Goal: Transaction & Acquisition: Book appointment/travel/reservation

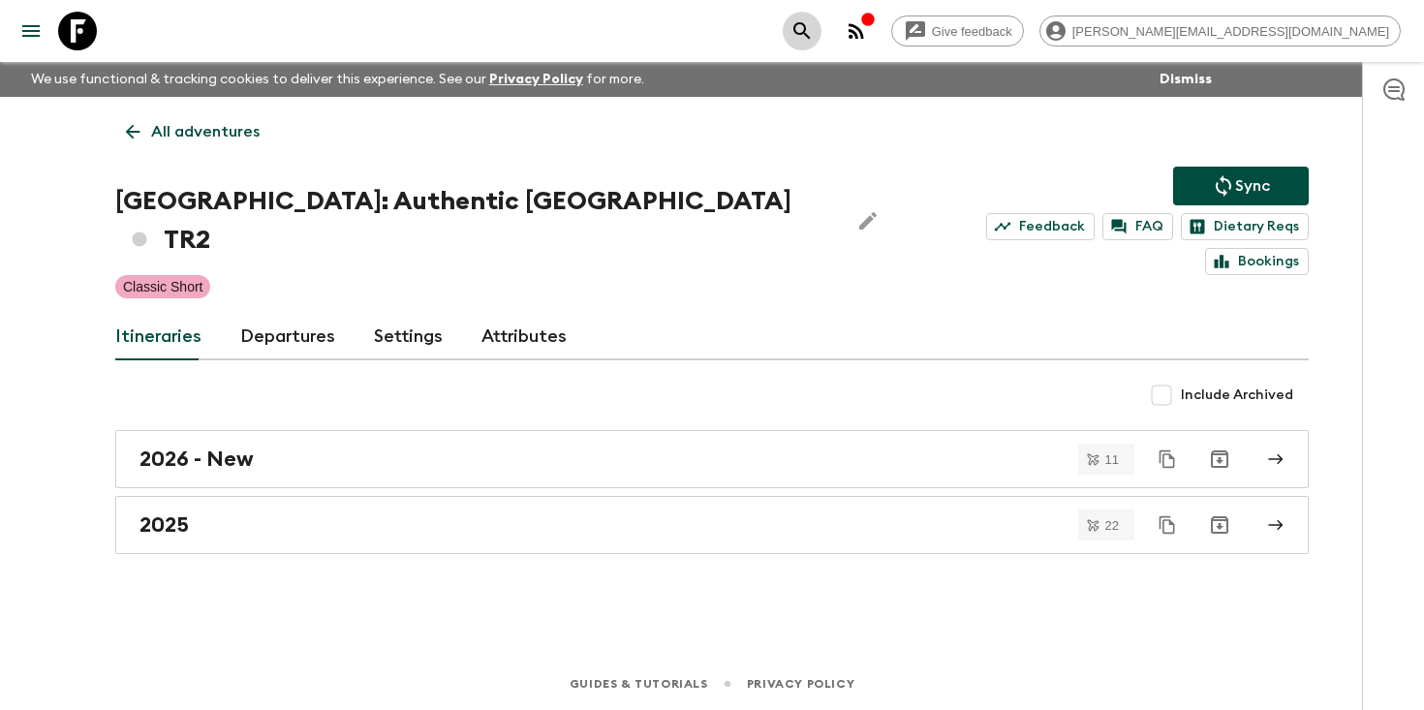
click at [814, 39] on icon "search adventures" at bounding box center [801, 30] width 23 height 23
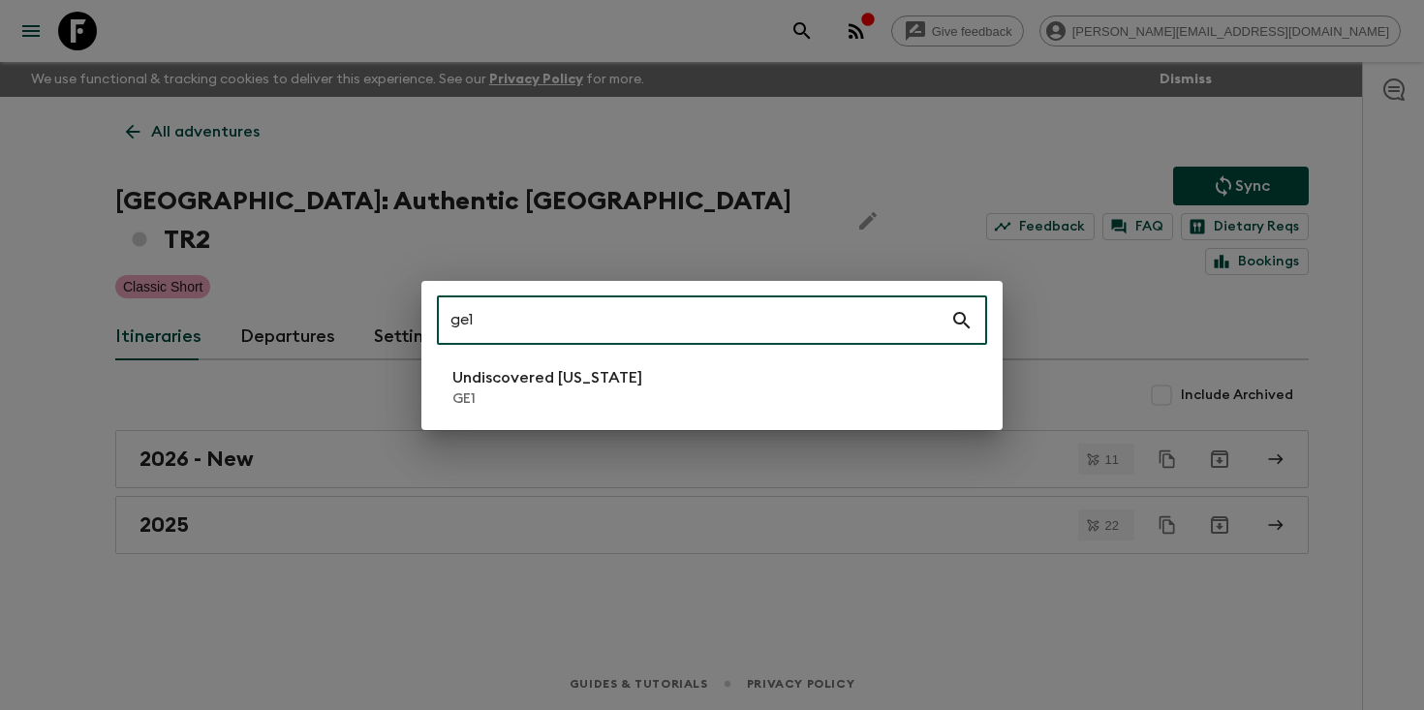
type input "ge1"
click at [630, 404] on li "Undiscovered [US_STATE] GE1" at bounding box center [712, 387] width 550 height 54
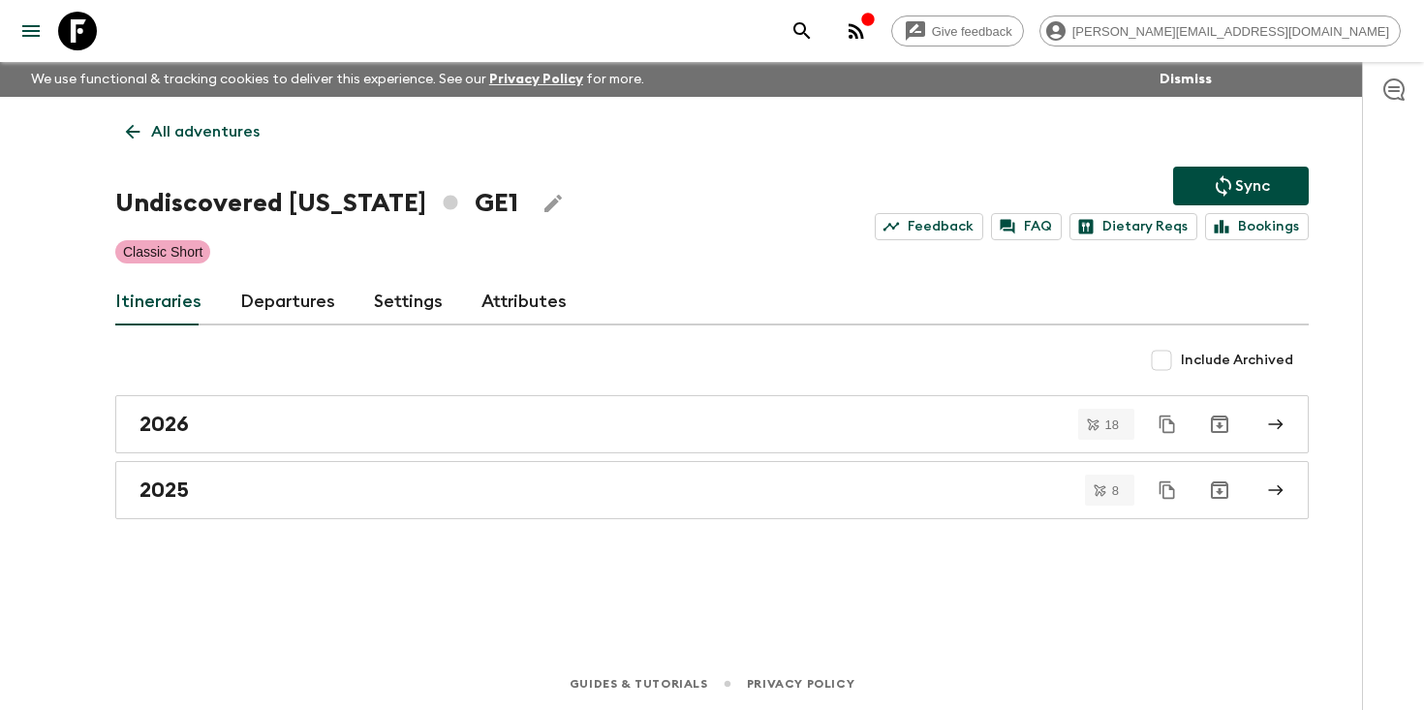
click at [261, 304] on link "Departures" at bounding box center [287, 302] width 95 height 46
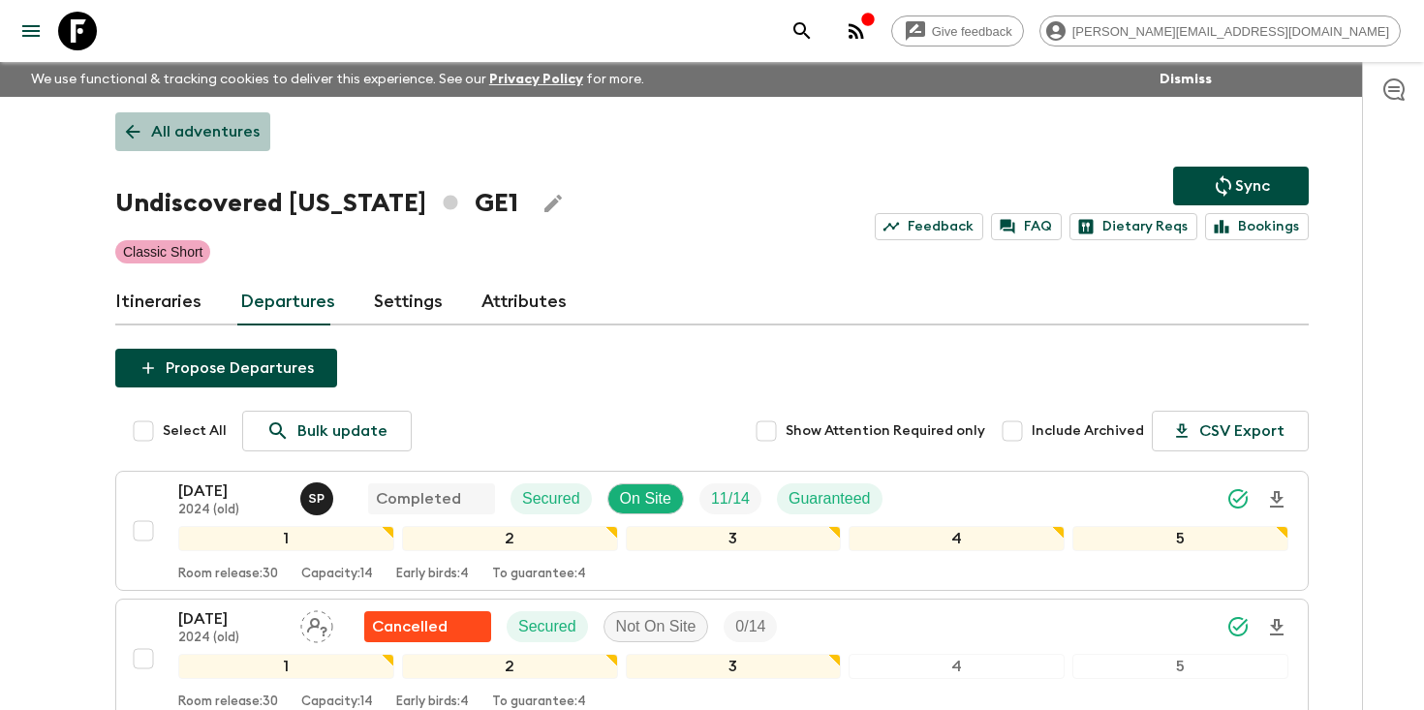
click at [222, 131] on p "All adventures" at bounding box center [205, 131] width 108 height 23
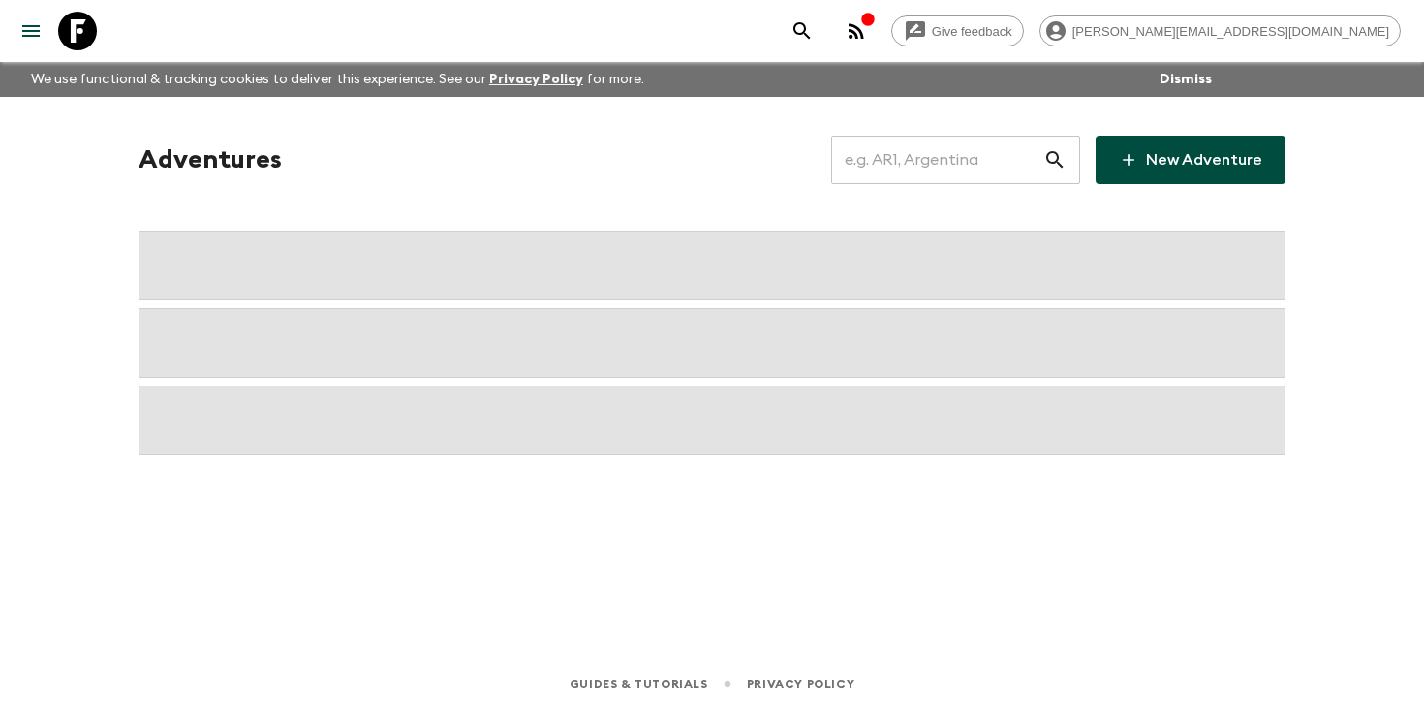
click at [946, 170] on input "text" at bounding box center [937, 160] width 212 height 54
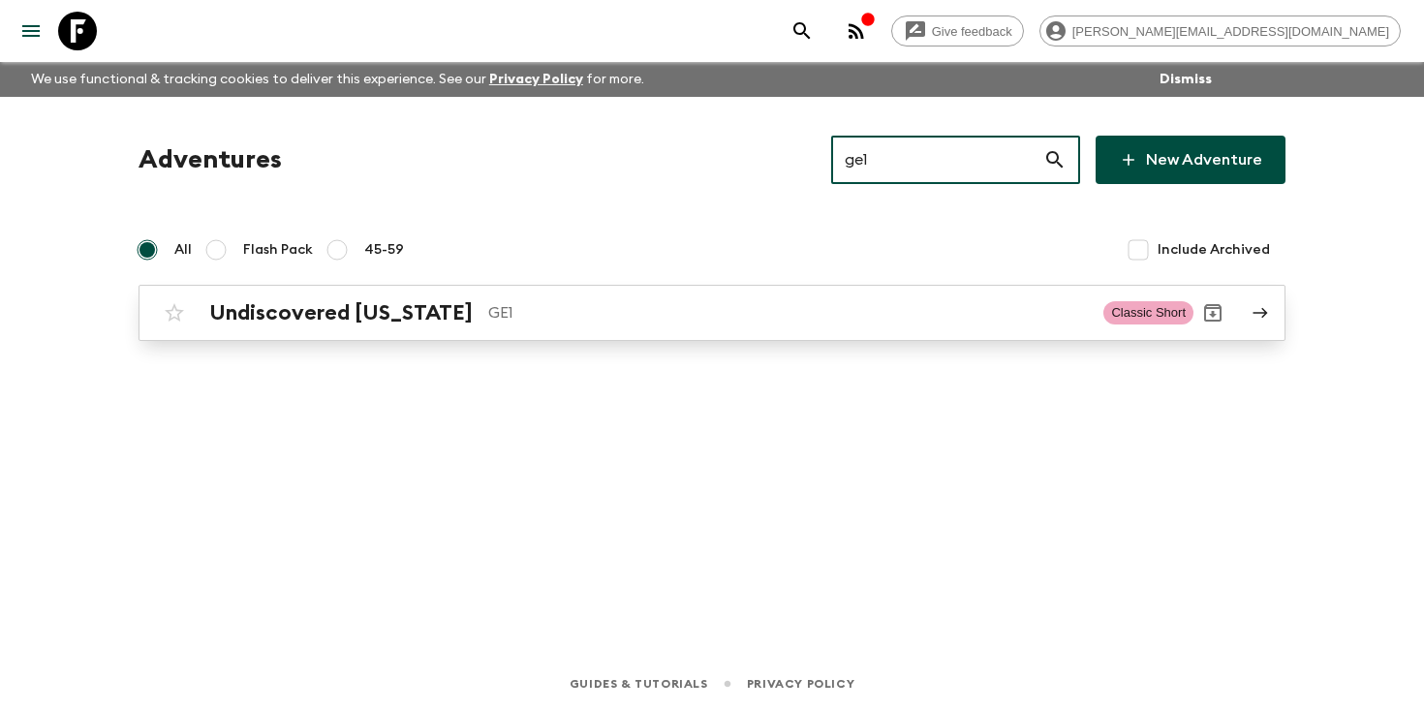
type input "ge1"
click at [648, 309] on p "GE1" at bounding box center [788, 312] width 600 height 23
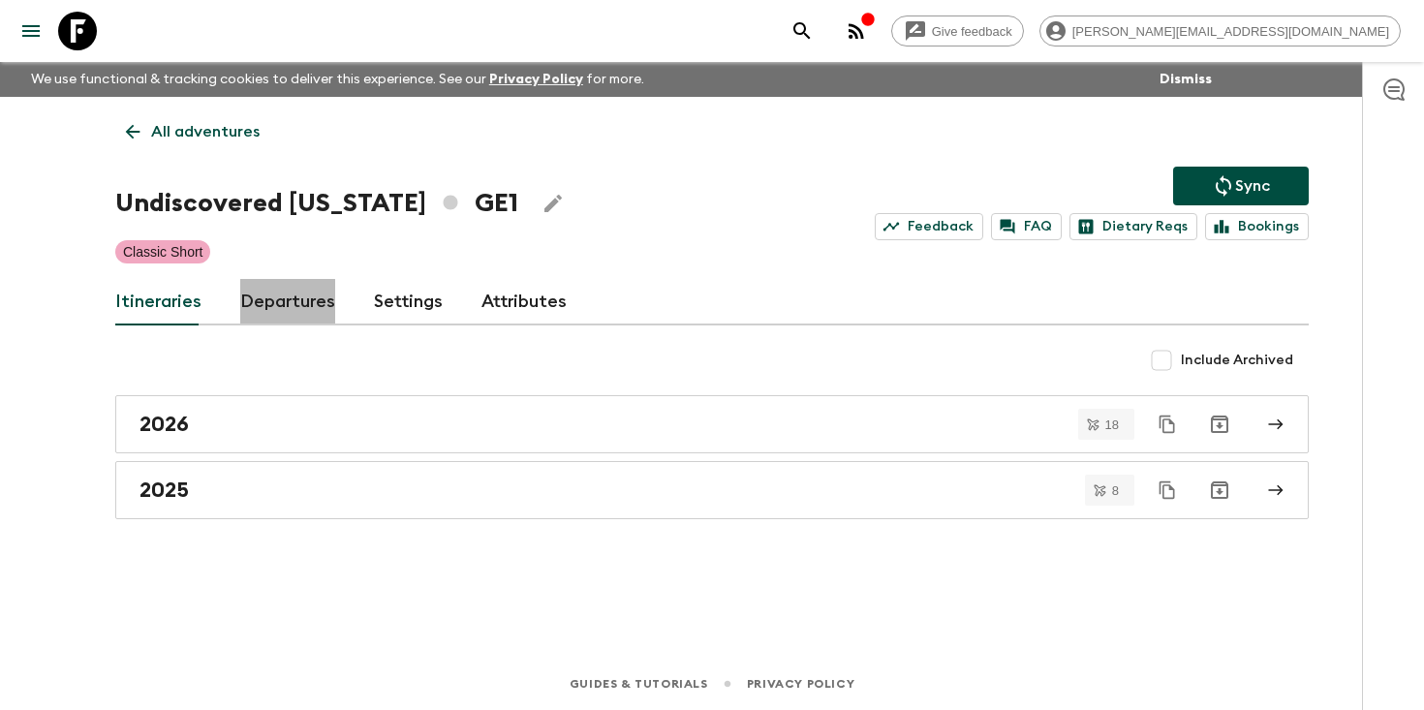
click at [281, 302] on link "Departures" at bounding box center [287, 302] width 95 height 46
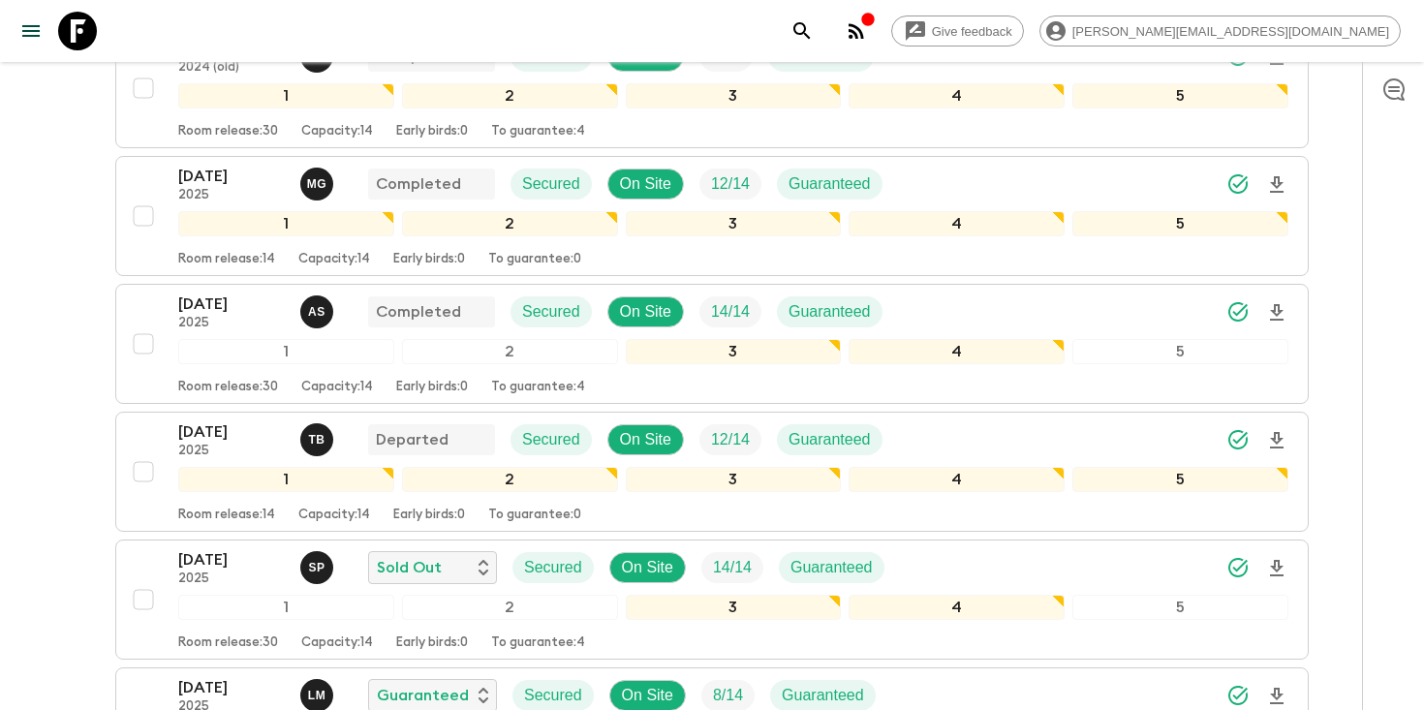
scroll to position [1312, 0]
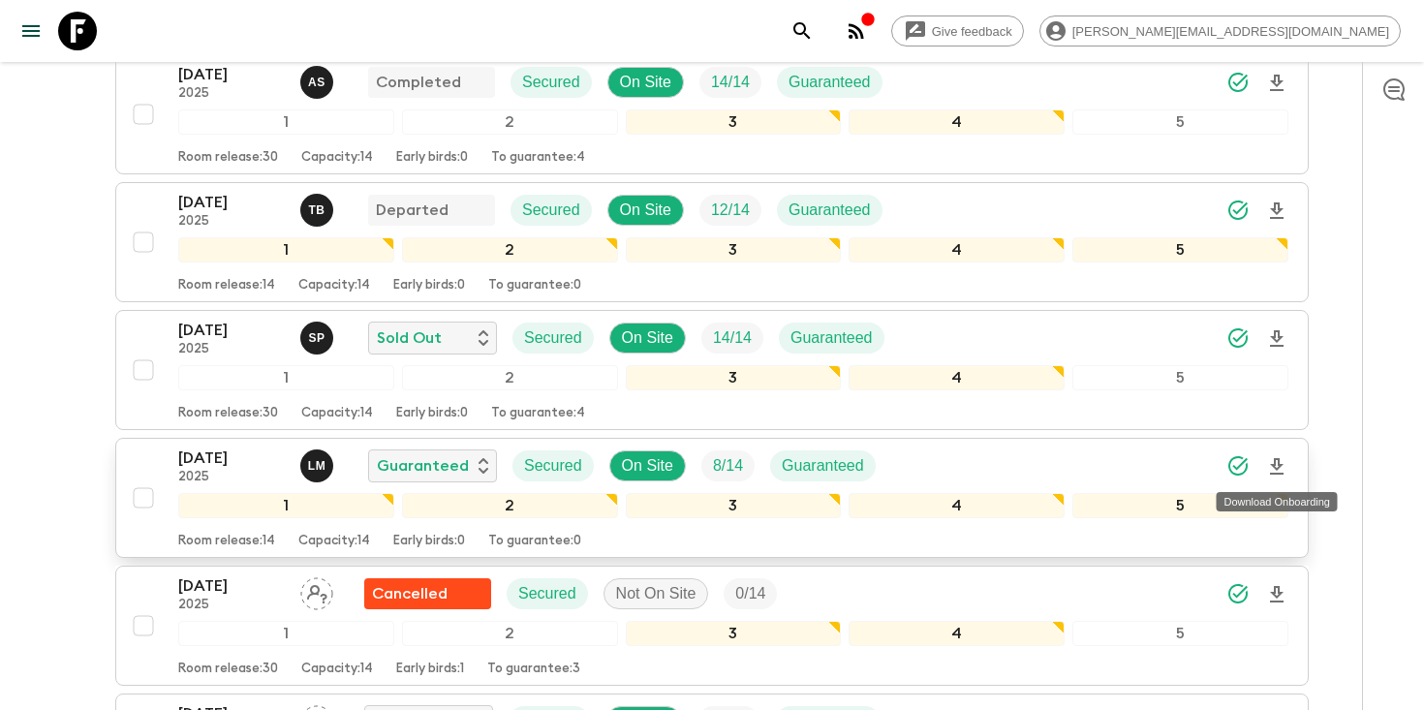
click at [1278, 466] on icon "Download Onboarding" at bounding box center [1276, 466] width 23 height 23
